Goal: Check status

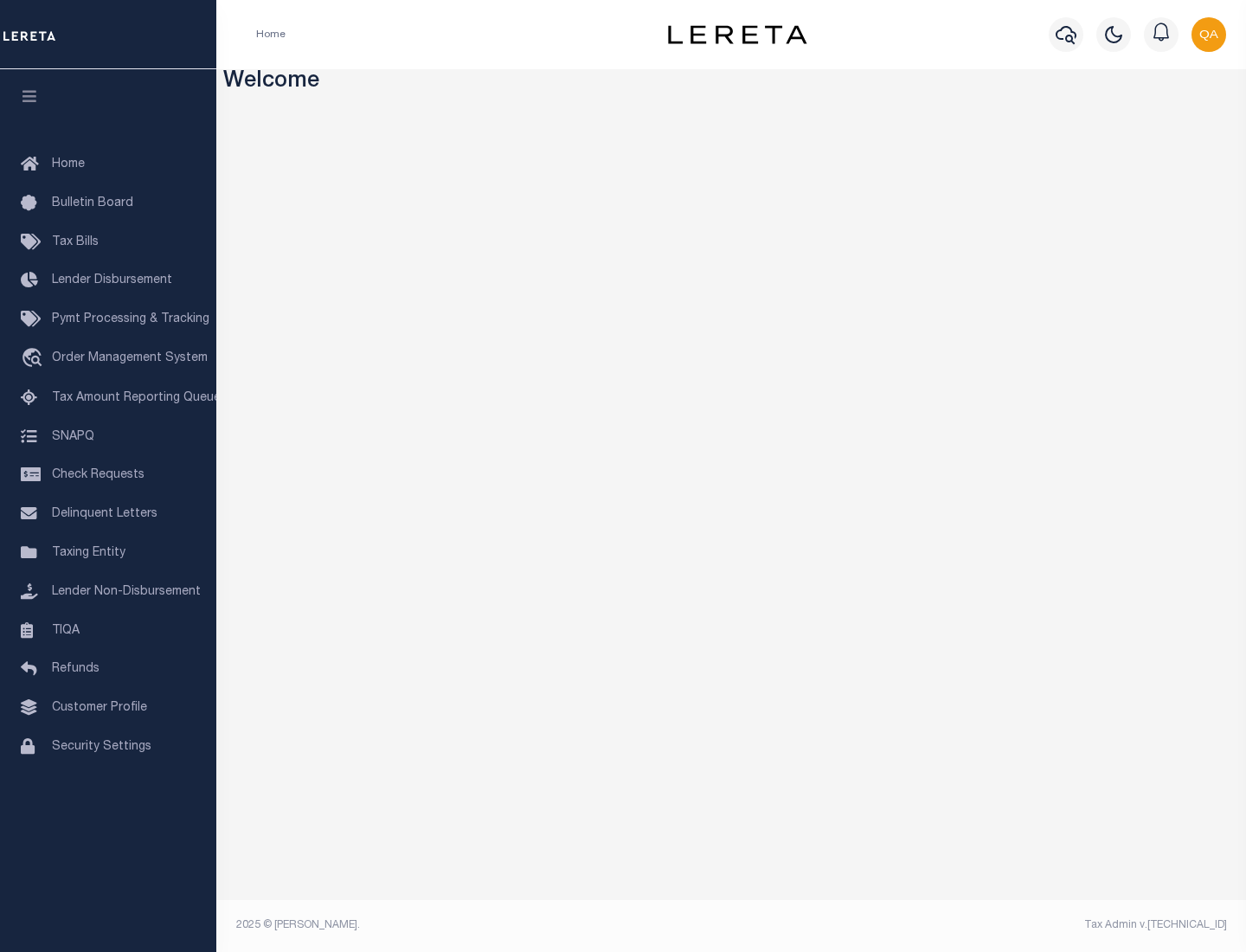
click at [108, 475] on span "Check Requests" at bounding box center [98, 474] width 93 height 12
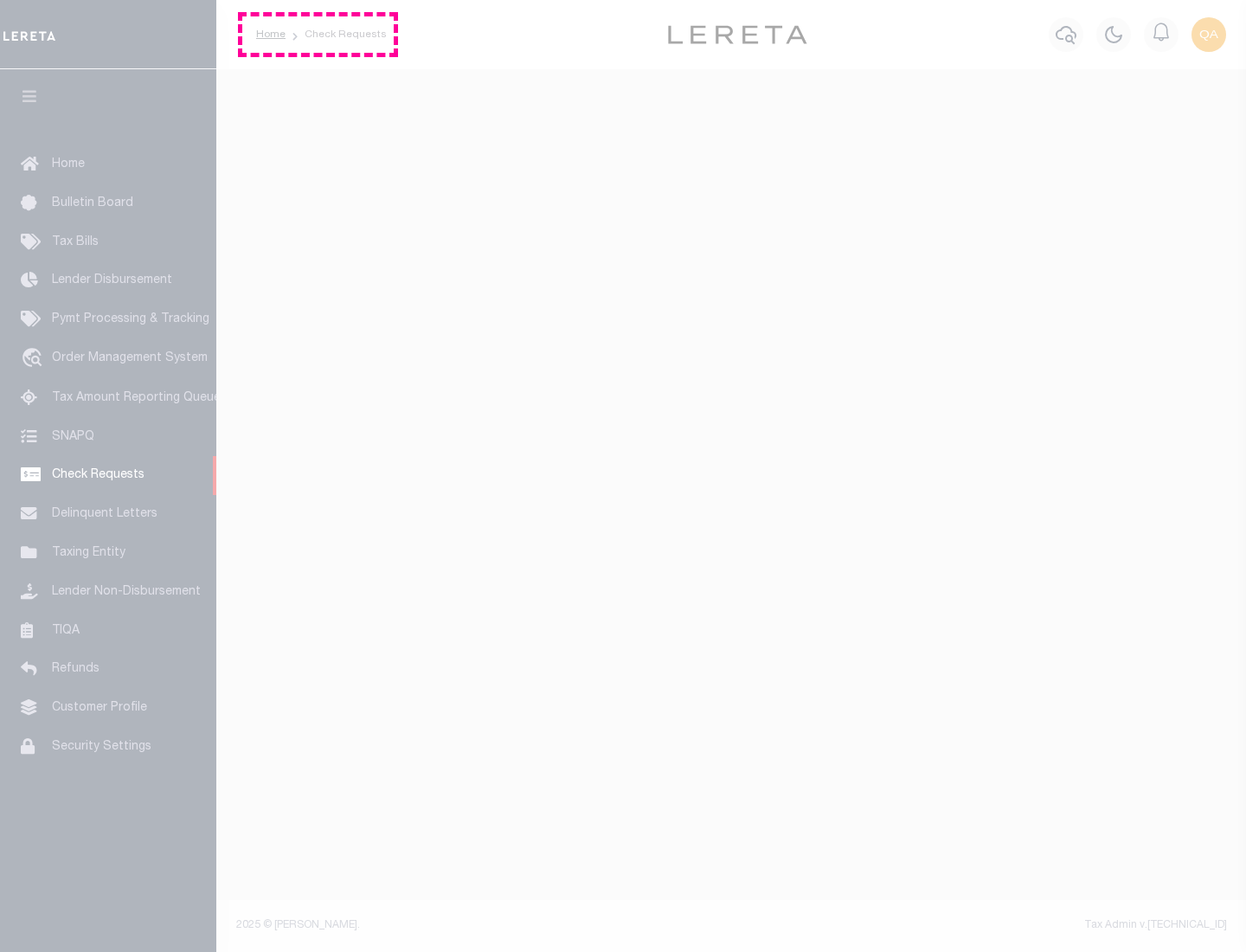
select select "50"
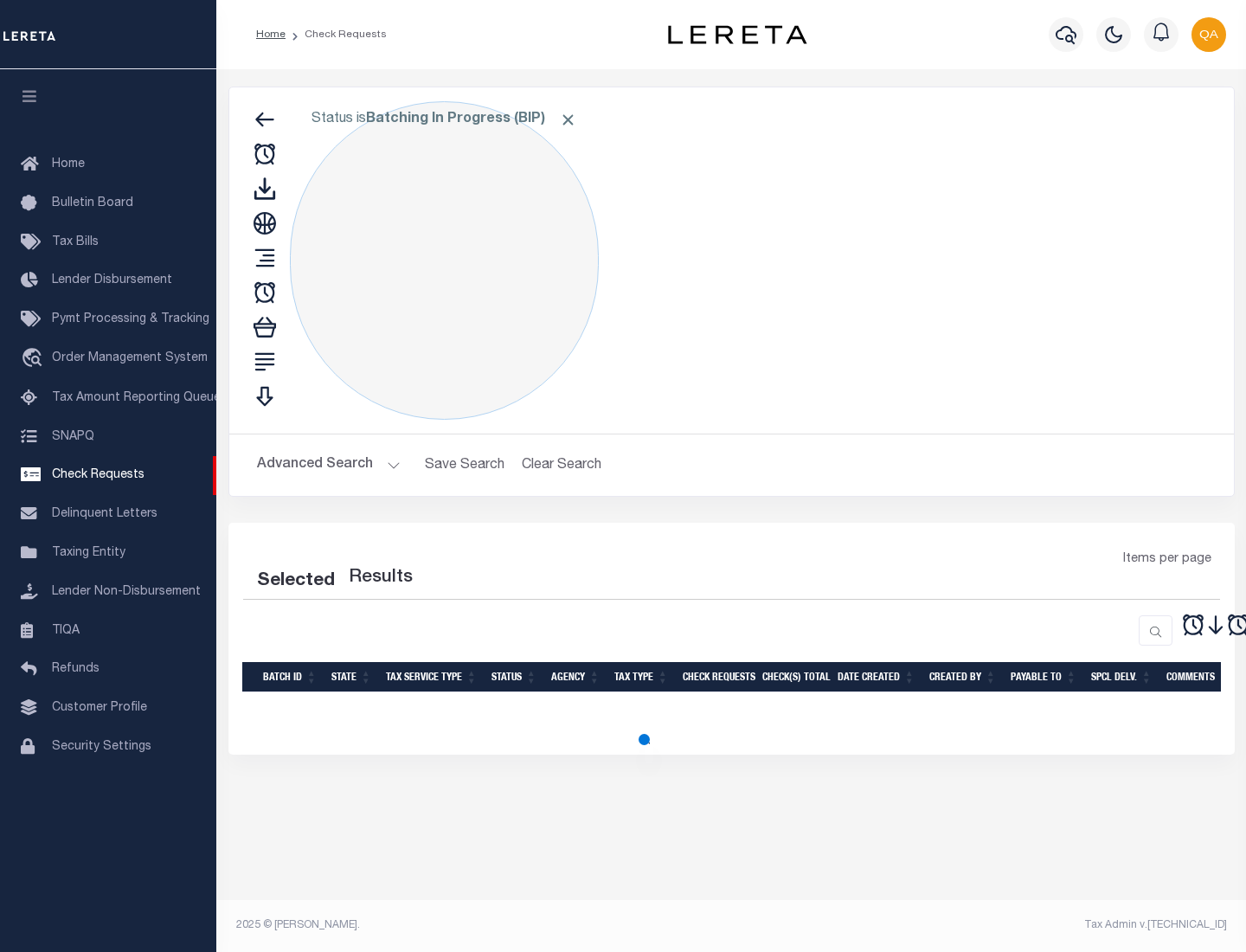
select select "50"
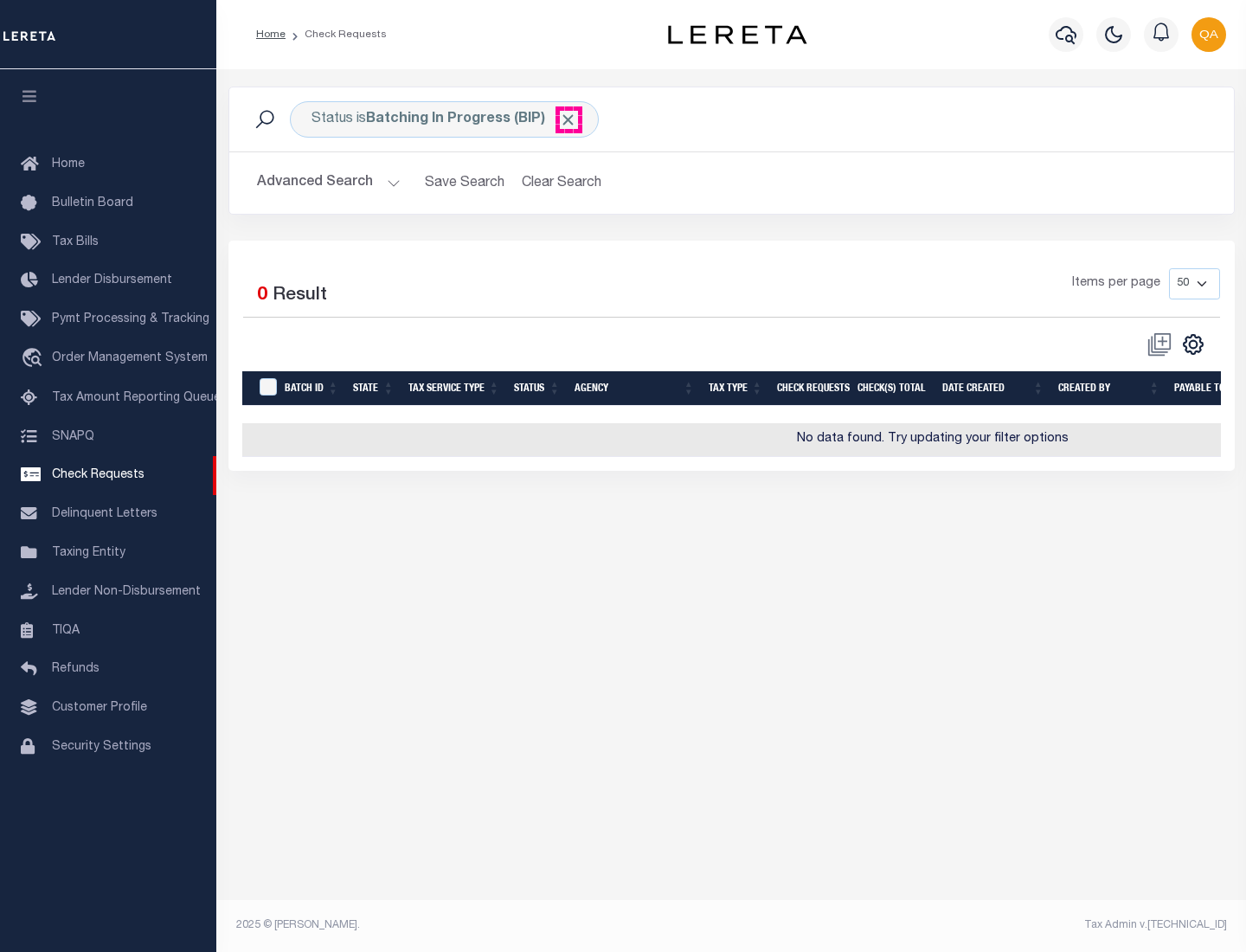
click at [569, 119] on span "Click to Remove" at bounding box center [568, 120] width 18 height 18
